Goal: Browse casually

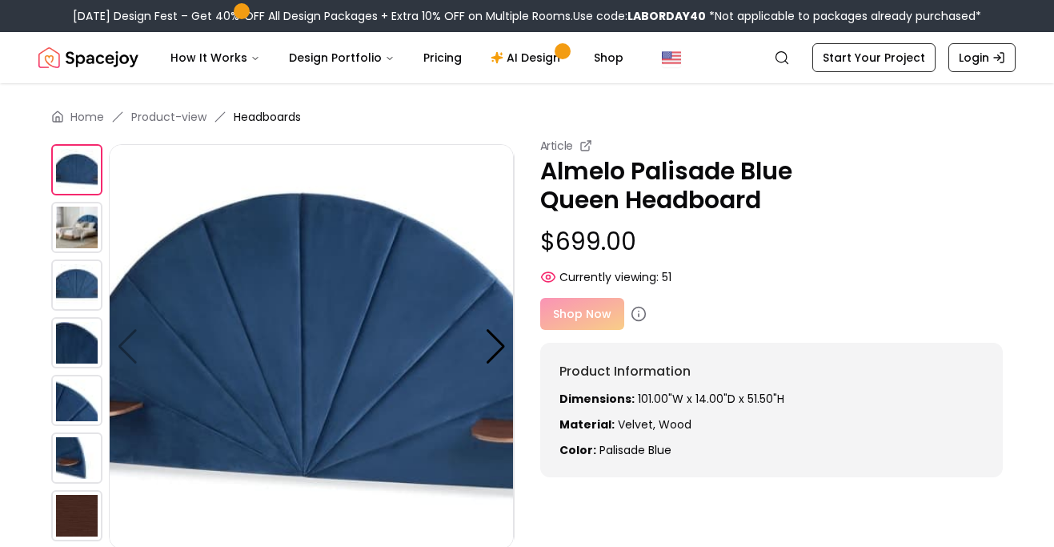
click at [74, 226] on img at bounding box center [76, 227] width 51 height 51
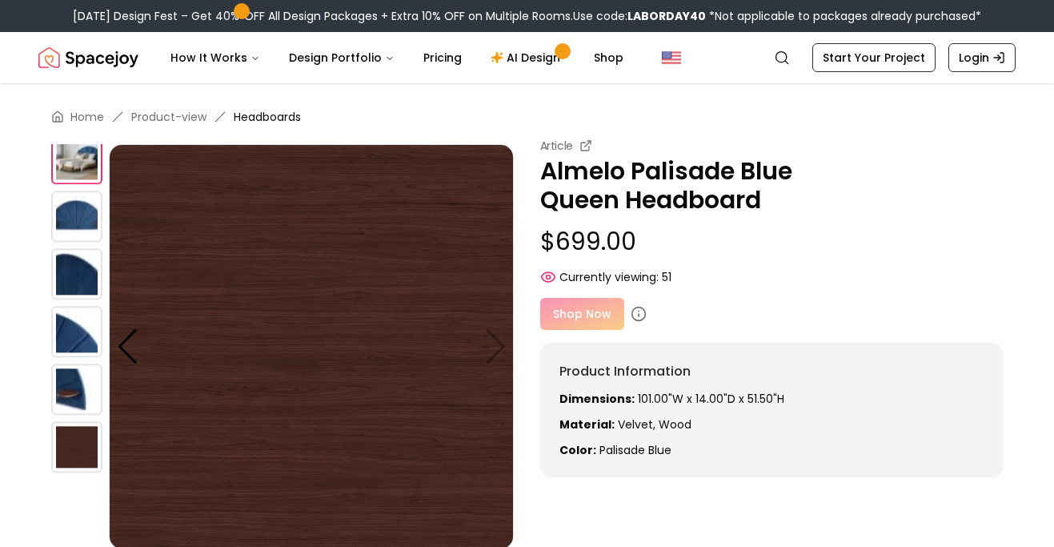
click at [73, 274] on img at bounding box center [76, 273] width 51 height 51
click at [77, 215] on img at bounding box center [76, 215] width 51 height 51
click at [70, 383] on img at bounding box center [76, 388] width 51 height 51
click at [74, 463] on img at bounding box center [76, 446] width 51 height 51
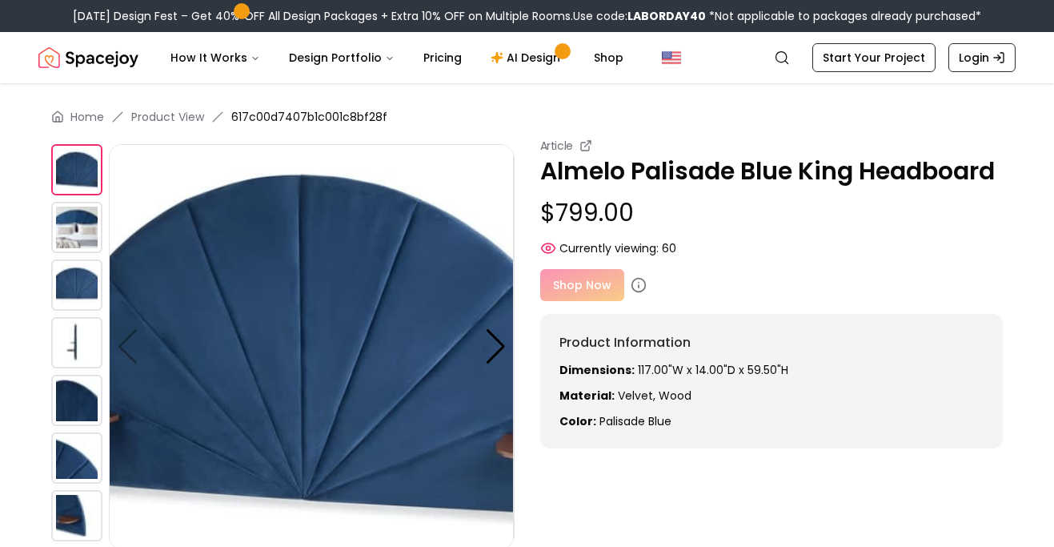
click at [100, 58] on img "Spacejoy" at bounding box center [88, 58] width 100 height 32
